Goal: Task Accomplishment & Management: Manage account settings

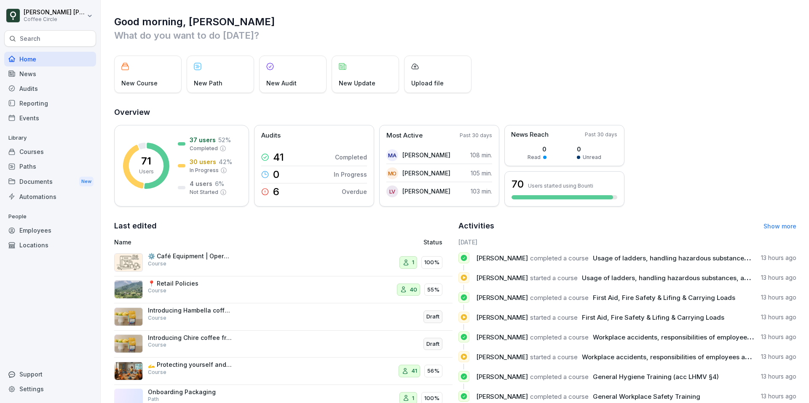
click at [44, 232] on div "Employees" at bounding box center [50, 230] width 92 height 15
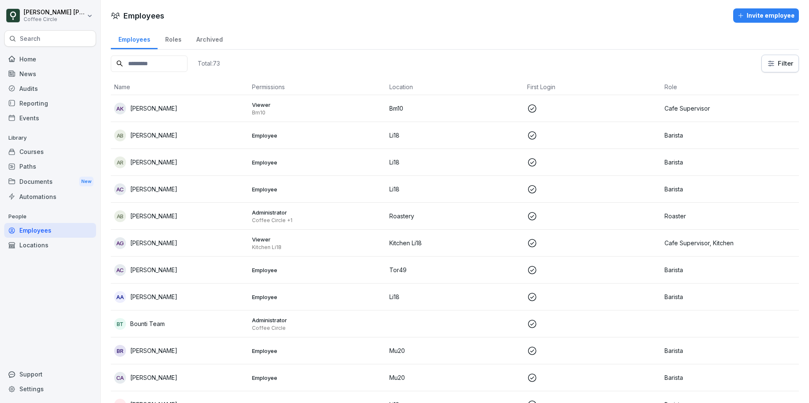
click at [144, 69] on input at bounding box center [149, 64] width 77 height 16
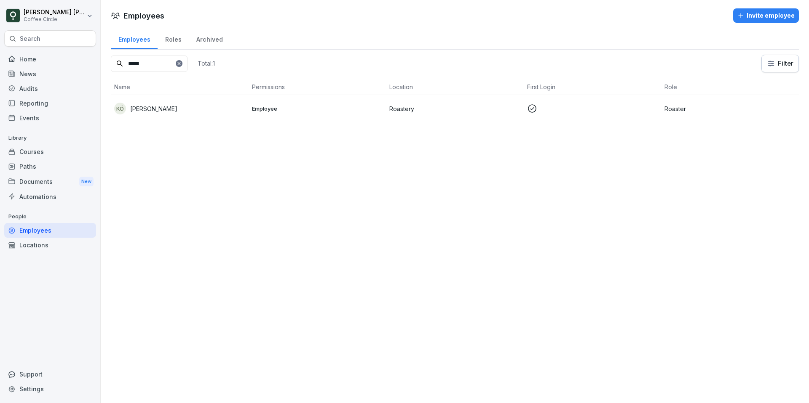
type input "*****"
click at [622, 108] on p at bounding box center [592, 109] width 131 height 10
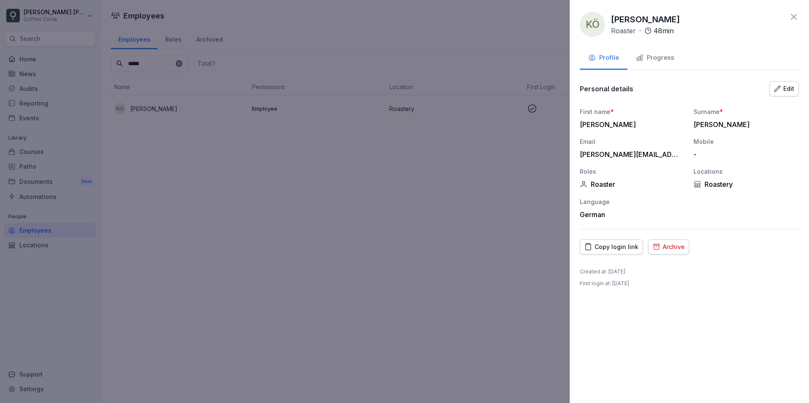
click at [661, 251] on div "Archive" at bounding box center [668, 247] width 32 height 9
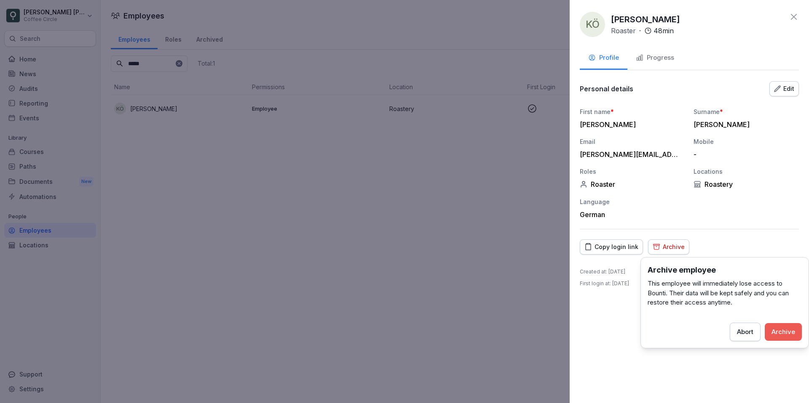
click at [748, 331] on div "Abort" at bounding box center [744, 332] width 16 height 9
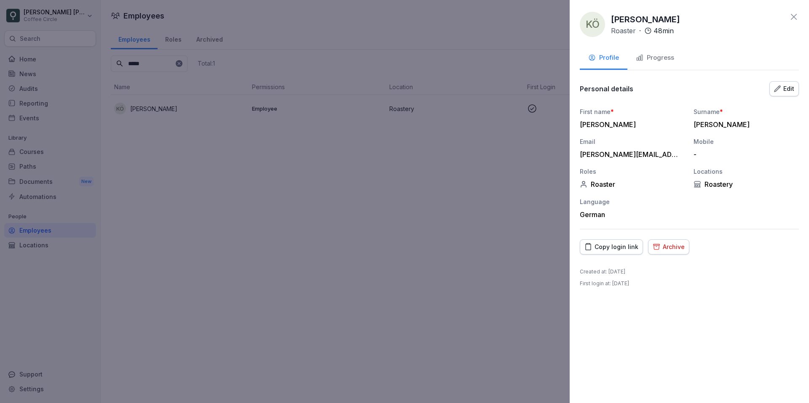
click at [630, 318] on div "[PERSON_NAME] Roaster · 48 min Profile Progress Personal details Edit First nam…" at bounding box center [688, 201] width 239 height 403
click at [664, 61] on div "Progress" at bounding box center [654, 58] width 38 height 10
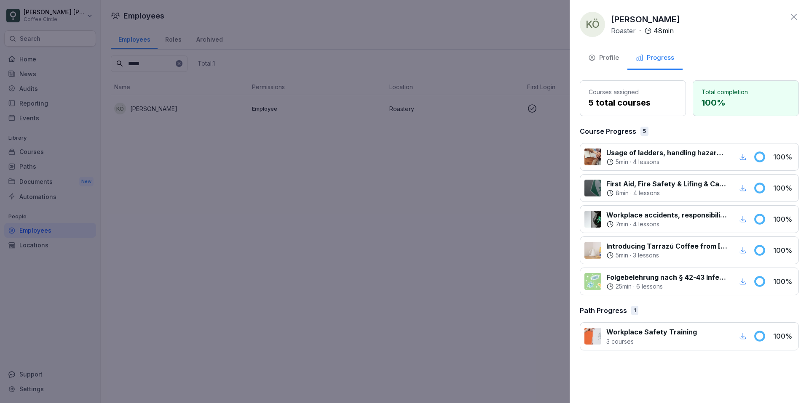
click at [656, 93] on p "Courses assigned" at bounding box center [632, 92] width 88 height 9
click at [744, 156] on icon "button" at bounding box center [743, 157] width 8 height 8
click at [743, 188] on icon "button" at bounding box center [743, 188] width 8 height 8
click at [743, 218] on icon "button" at bounding box center [743, 220] width 8 height 8
click at [742, 251] on icon "button" at bounding box center [742, 250] width 6 height 6
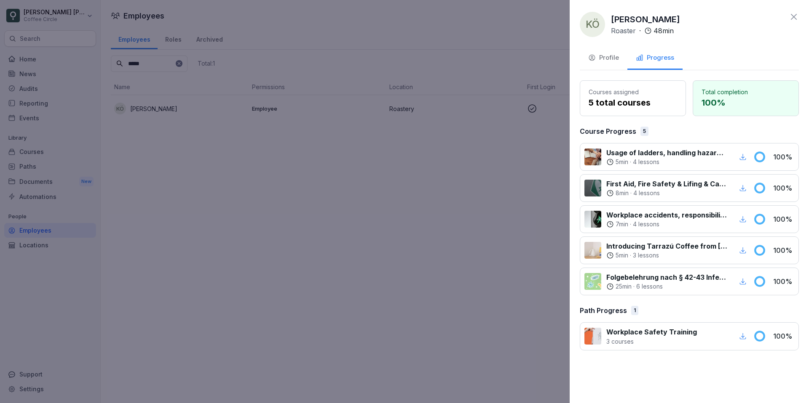
click at [743, 281] on icon "button" at bounding box center [743, 282] width 8 height 8
click at [742, 336] on icon "button" at bounding box center [743, 337] width 8 height 8
click at [609, 63] on button "Profile" at bounding box center [603, 58] width 48 height 23
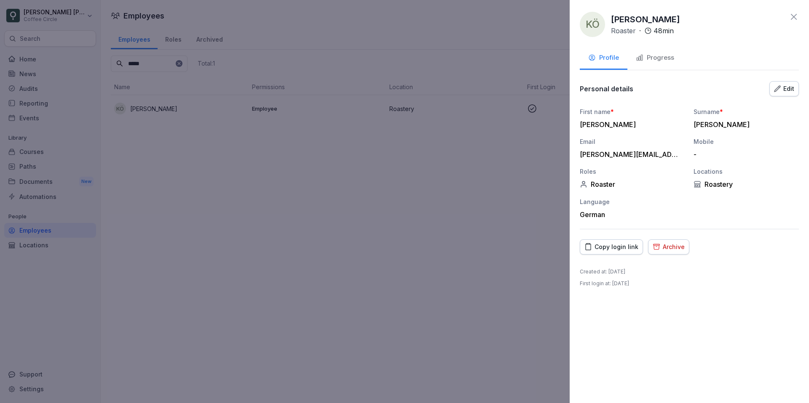
click at [678, 247] on div "Archive" at bounding box center [668, 247] width 32 height 9
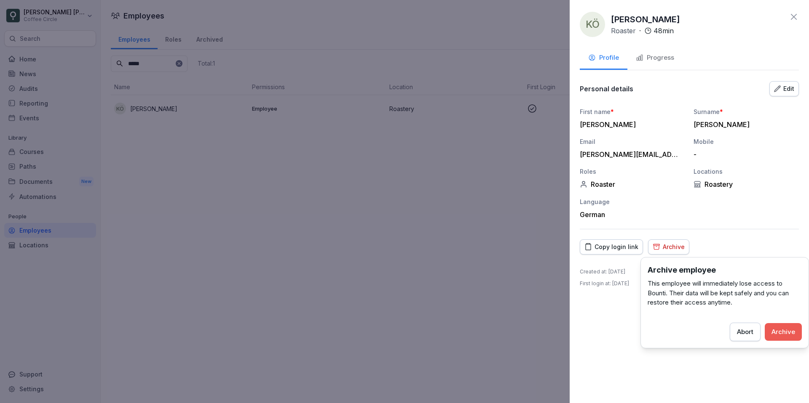
click at [785, 337] on button "Archive" at bounding box center [782, 332] width 37 height 18
